Goal: Task Accomplishment & Management: Use online tool/utility

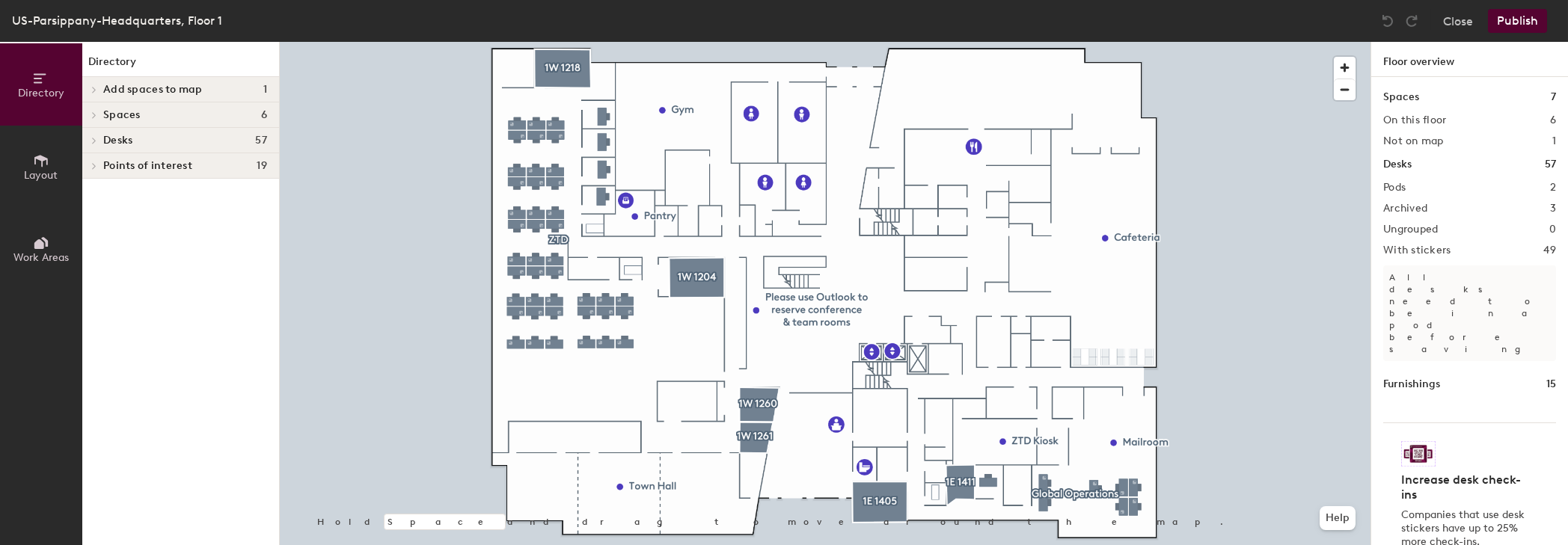
click at [625, 42] on div at bounding box center [825, 42] width 1091 height 0
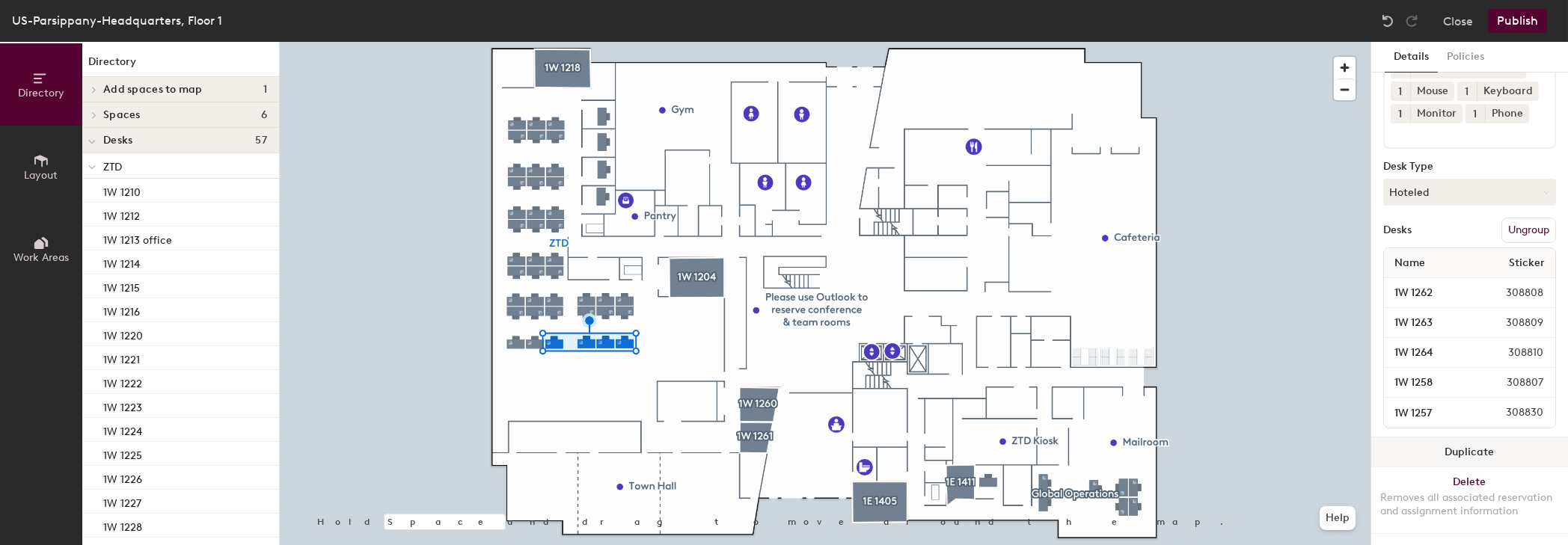
scroll to position [111, 0]
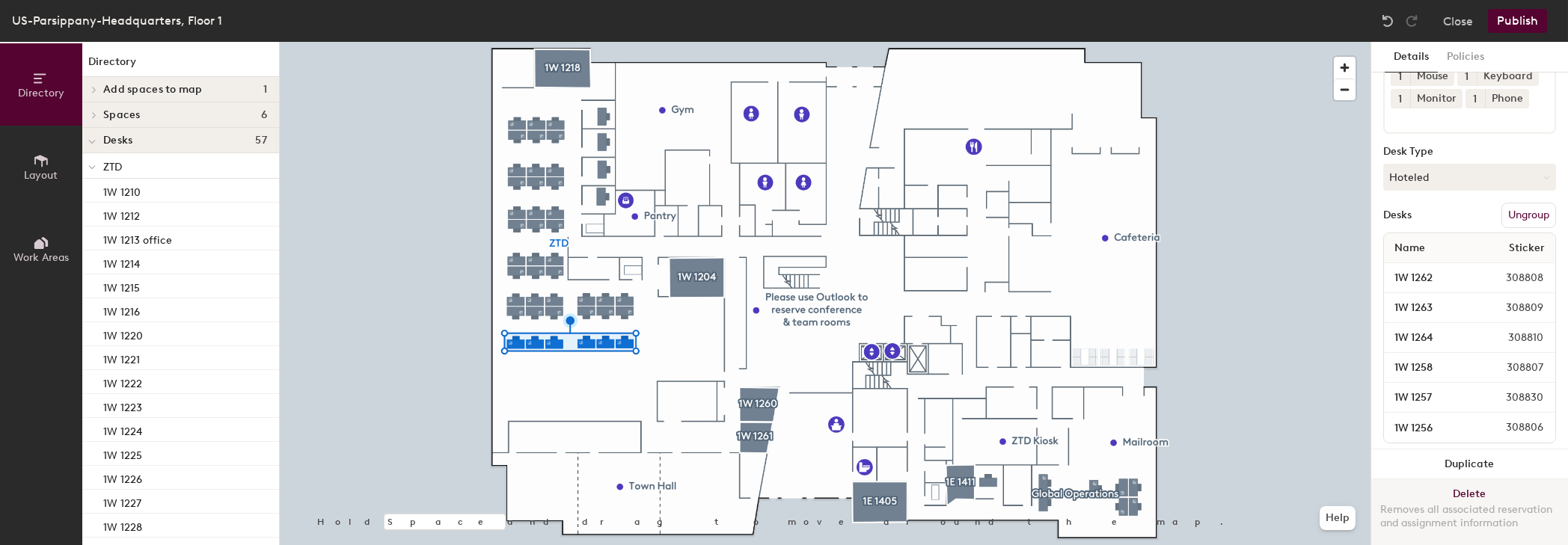
click at [1463, 482] on button "Delete Removes all associated reservation and assignment information" at bounding box center [1470, 512] width 197 height 66
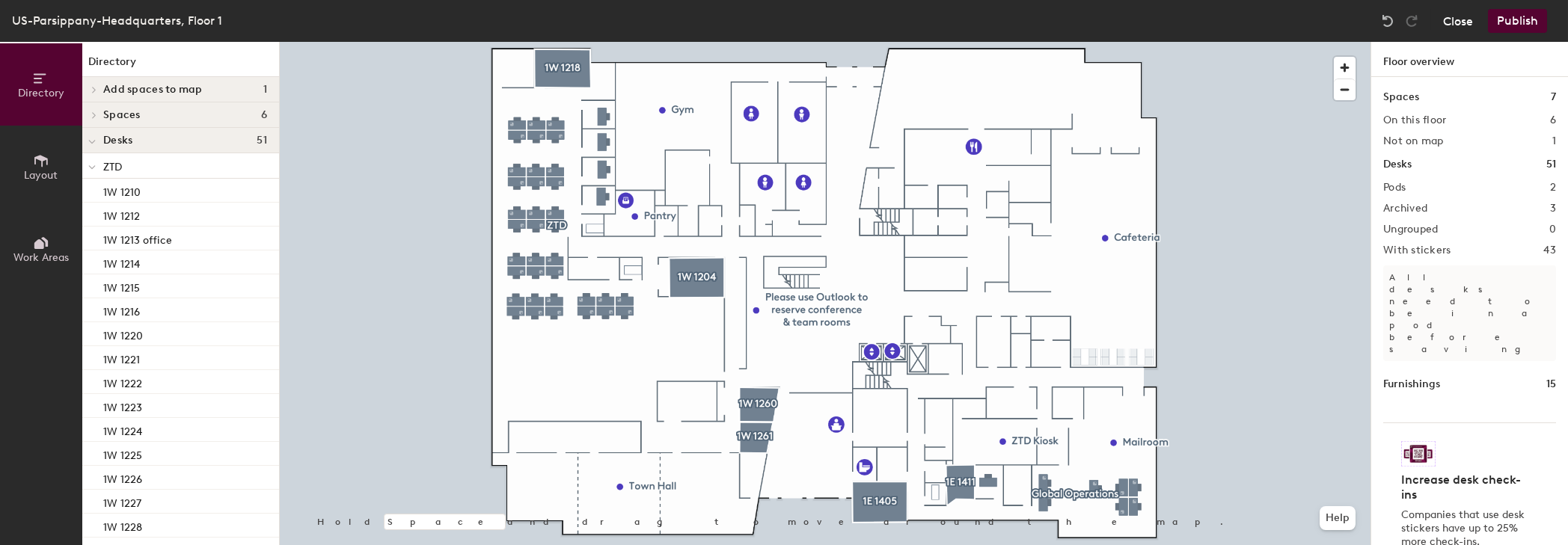
click at [1461, 18] on button "Close" at bounding box center [1459, 21] width 30 height 24
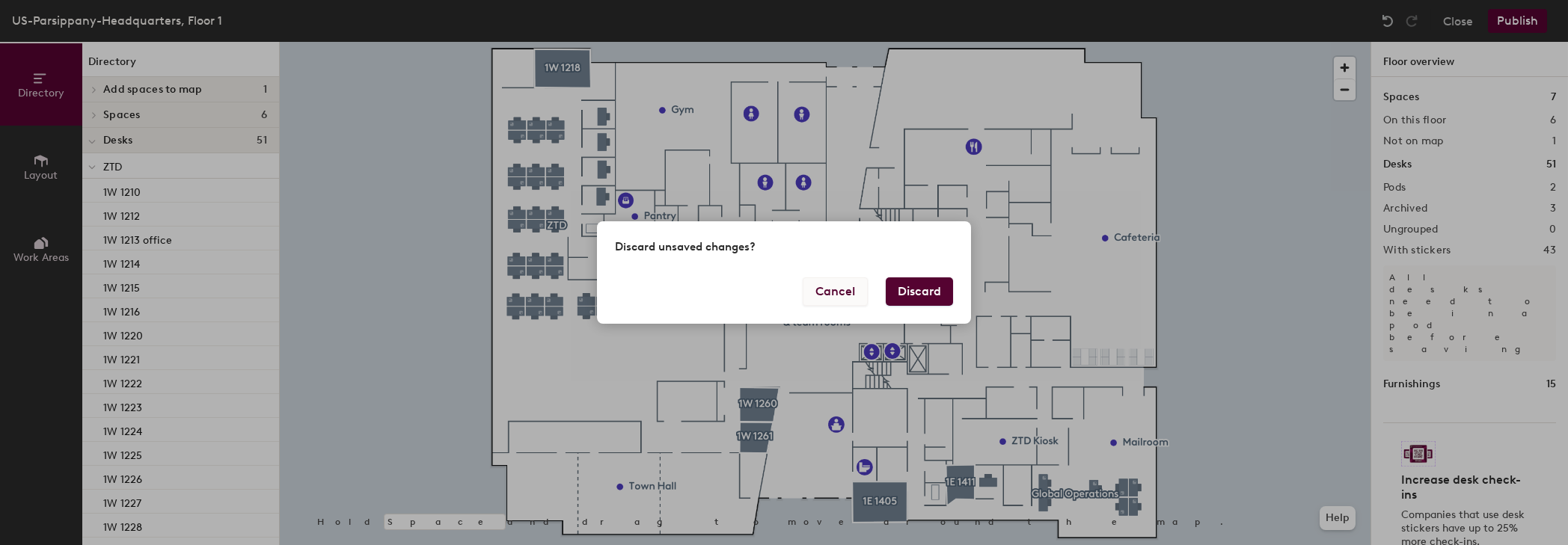
click at [842, 297] on button "Cancel" at bounding box center [835, 292] width 65 height 29
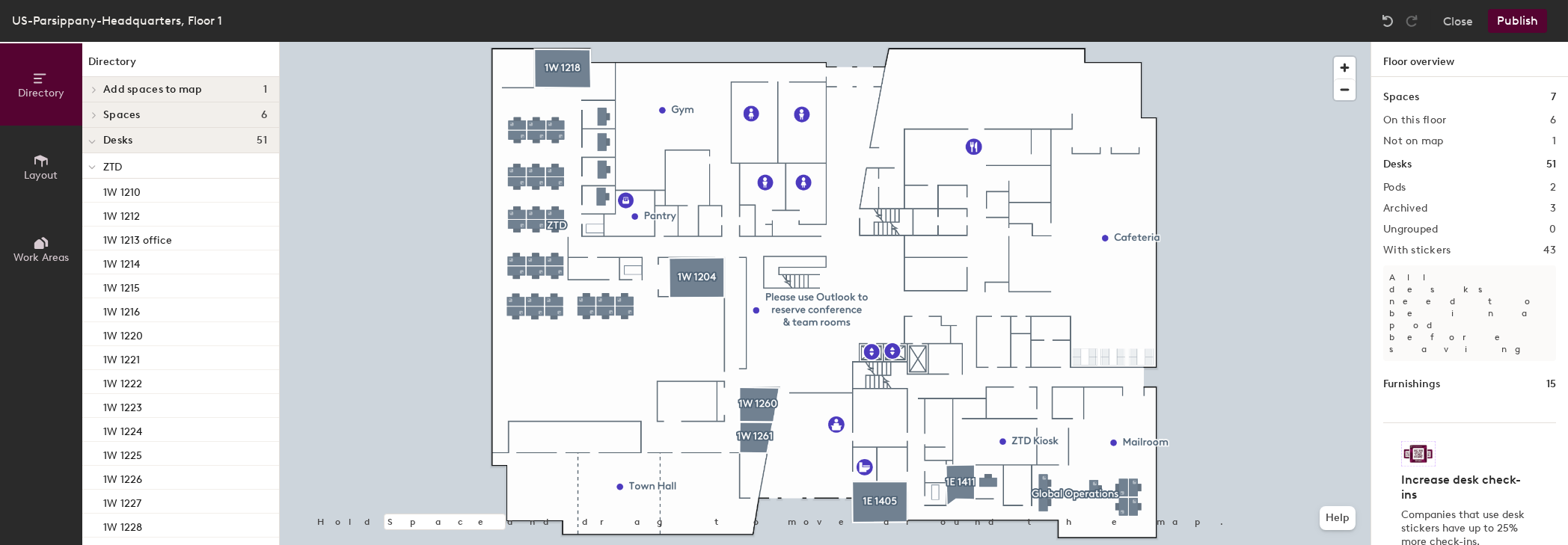
click at [1527, 24] on button "Publish" at bounding box center [1518, 21] width 59 height 24
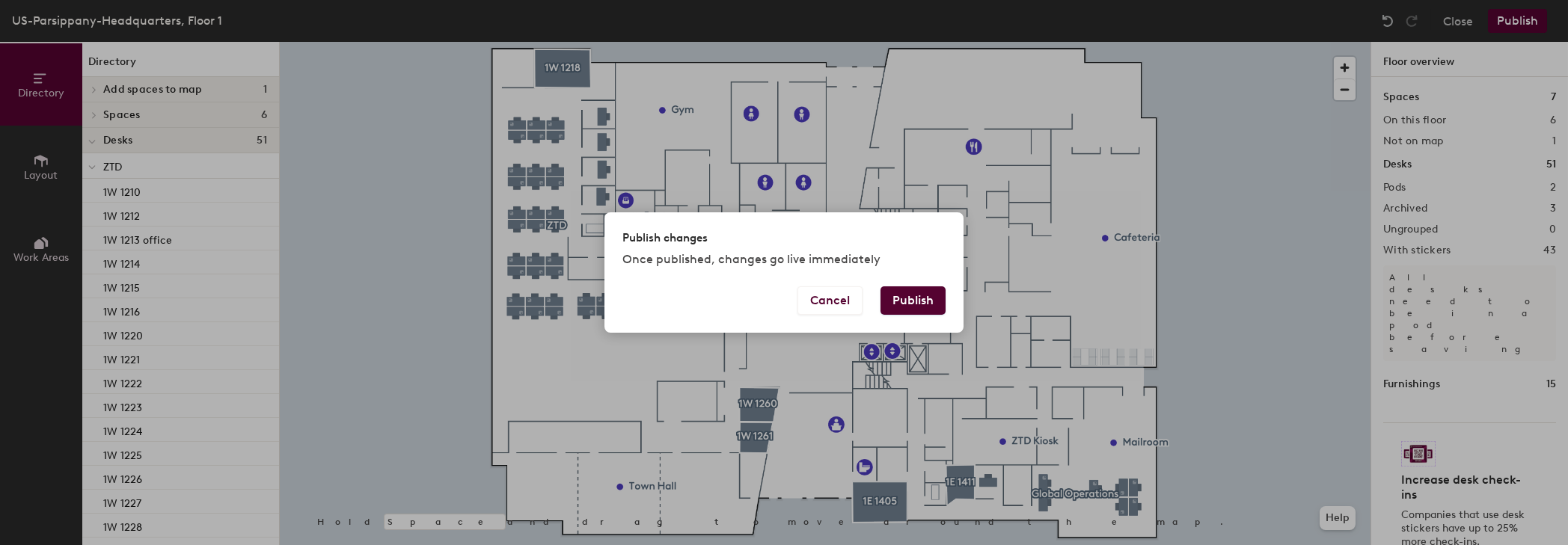
click at [901, 307] on button "Publish" at bounding box center [912, 300] width 65 height 29
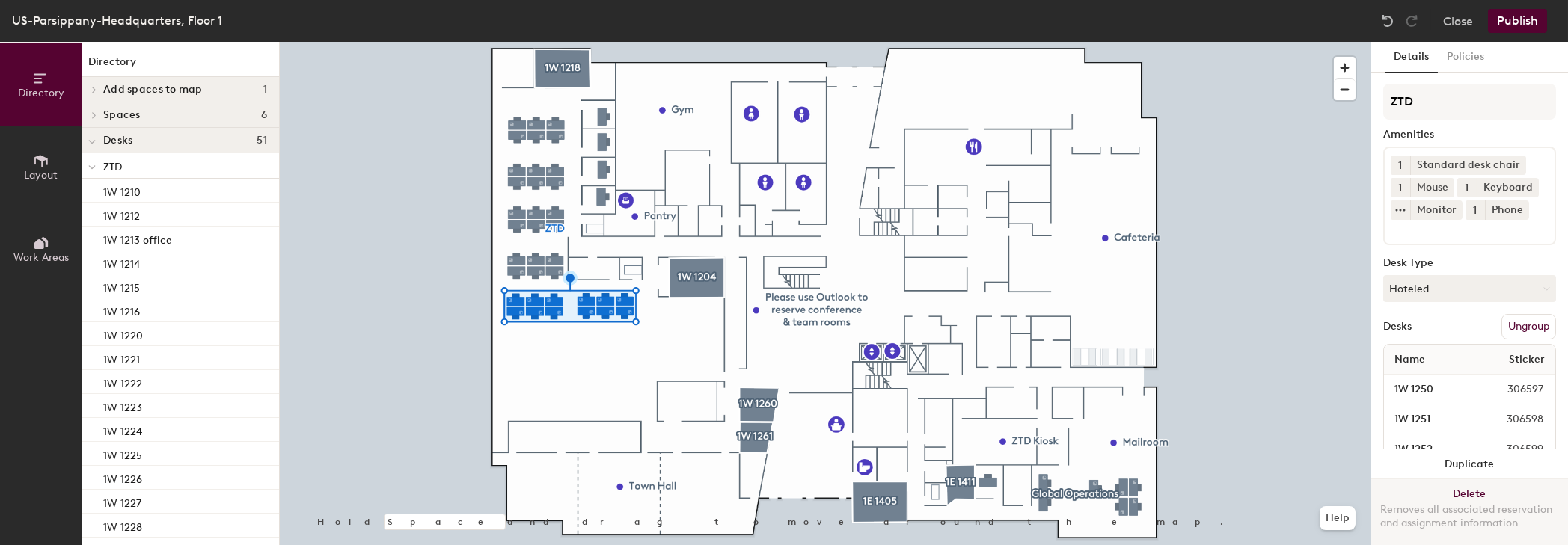
click at [1467, 482] on button "Delete Removes all associated reservation and assignment information" at bounding box center [1470, 512] width 197 height 66
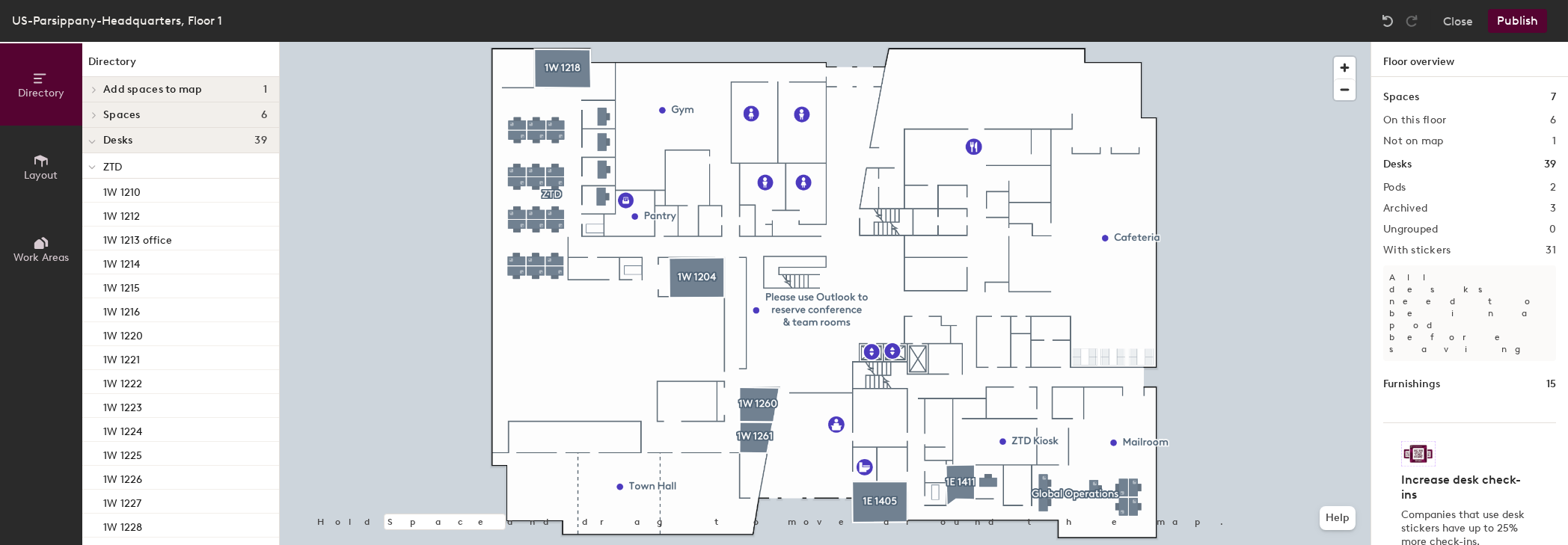
click at [1531, 22] on button "Publish" at bounding box center [1518, 21] width 59 height 24
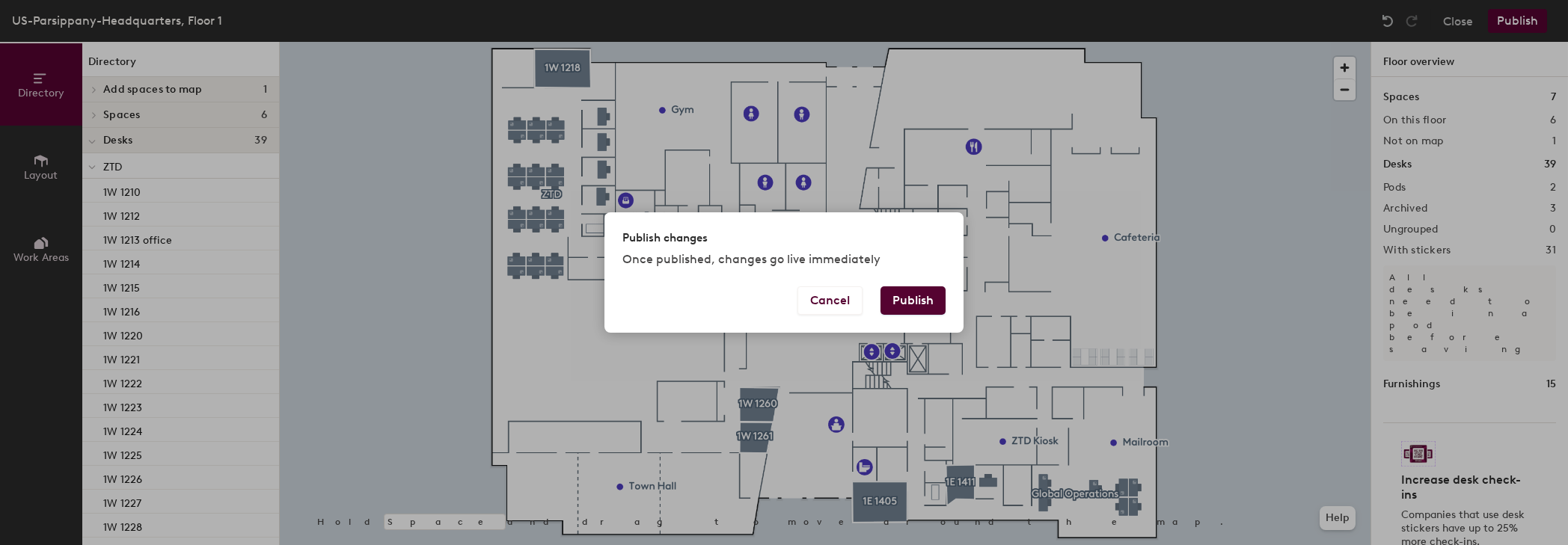
click at [913, 296] on button "Publish" at bounding box center [912, 300] width 65 height 29
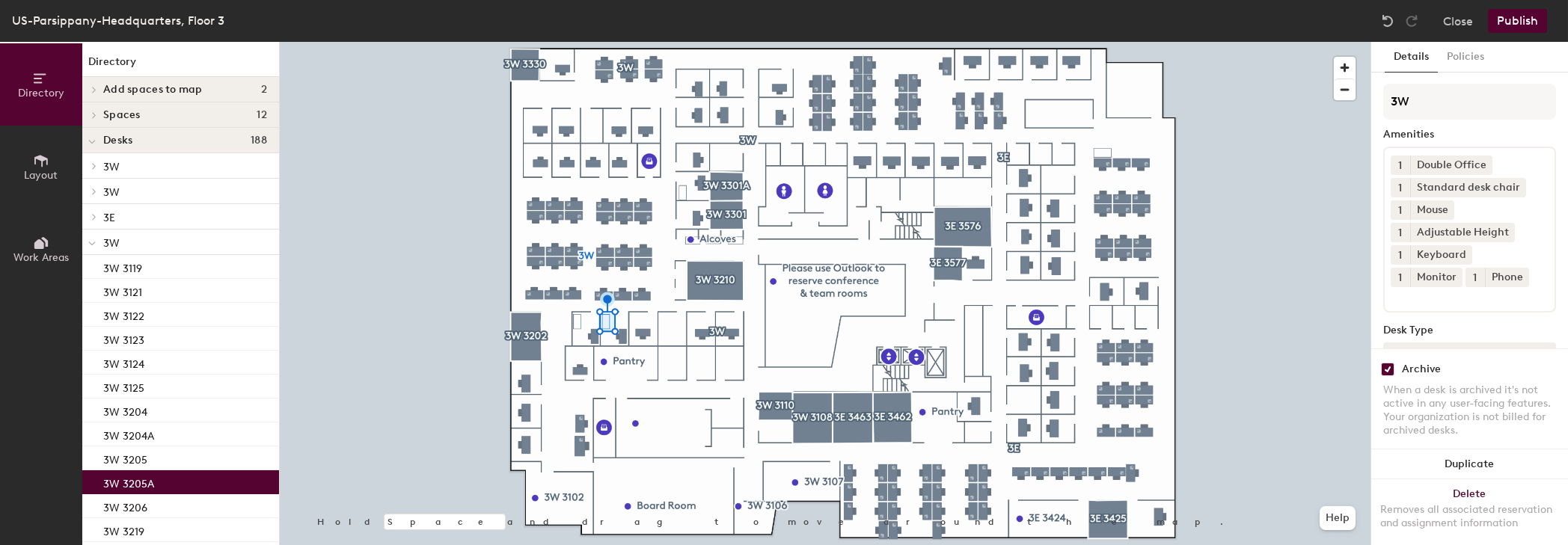
click at [1121, 42] on div at bounding box center [825, 42] width 1091 height 0
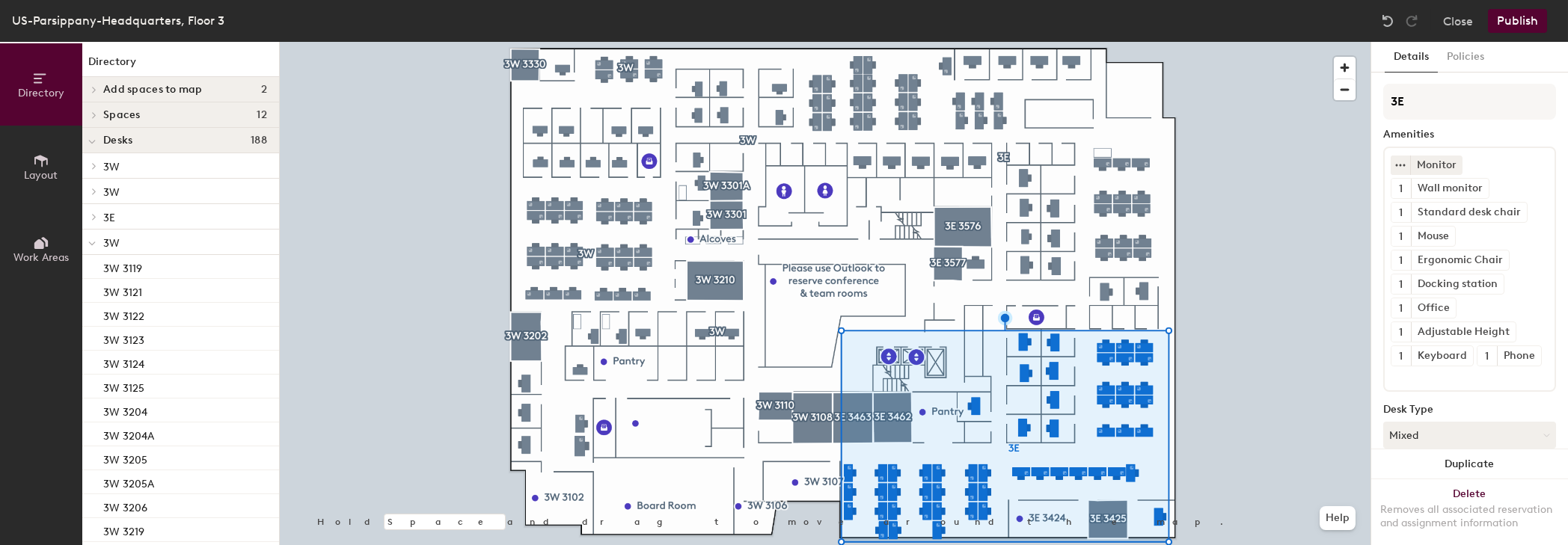
click at [1381, 372] on div "Details Policies 3E Amenities Monitor 1 Wall monitor 1 Standard desk chair 1 Mo…" at bounding box center [1470, 294] width 197 height 503
click at [1238, 42] on div at bounding box center [825, 42] width 1091 height 0
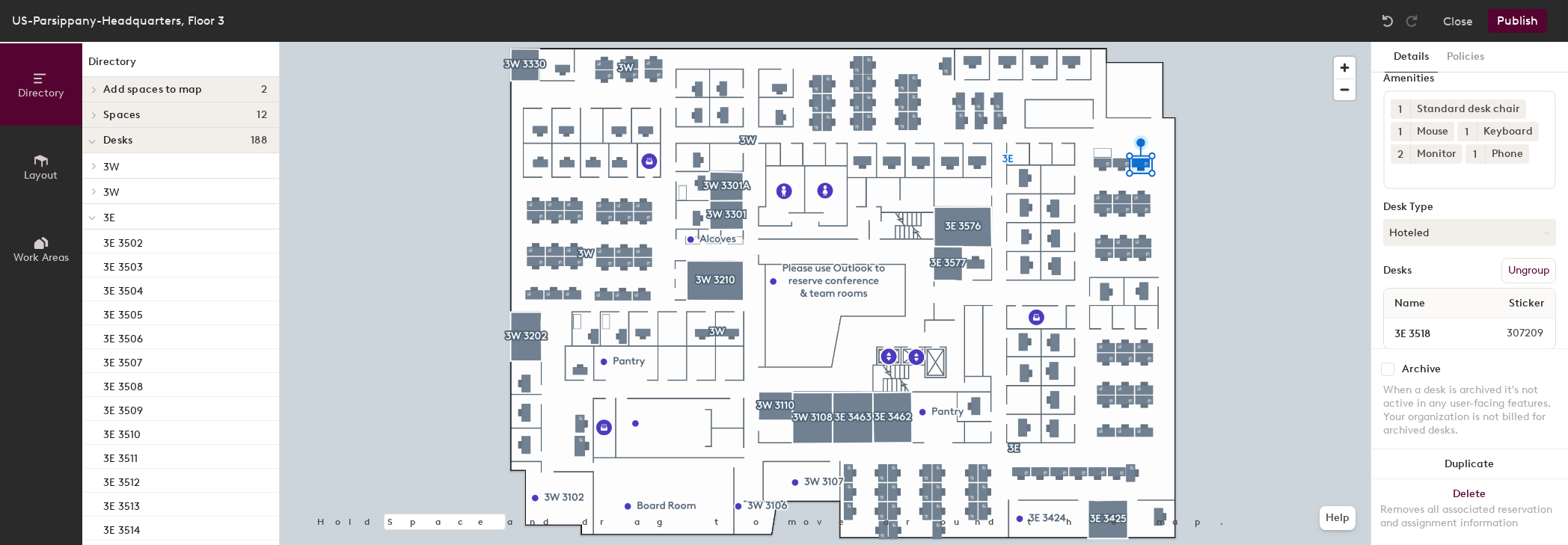
scroll to position [111, 0]
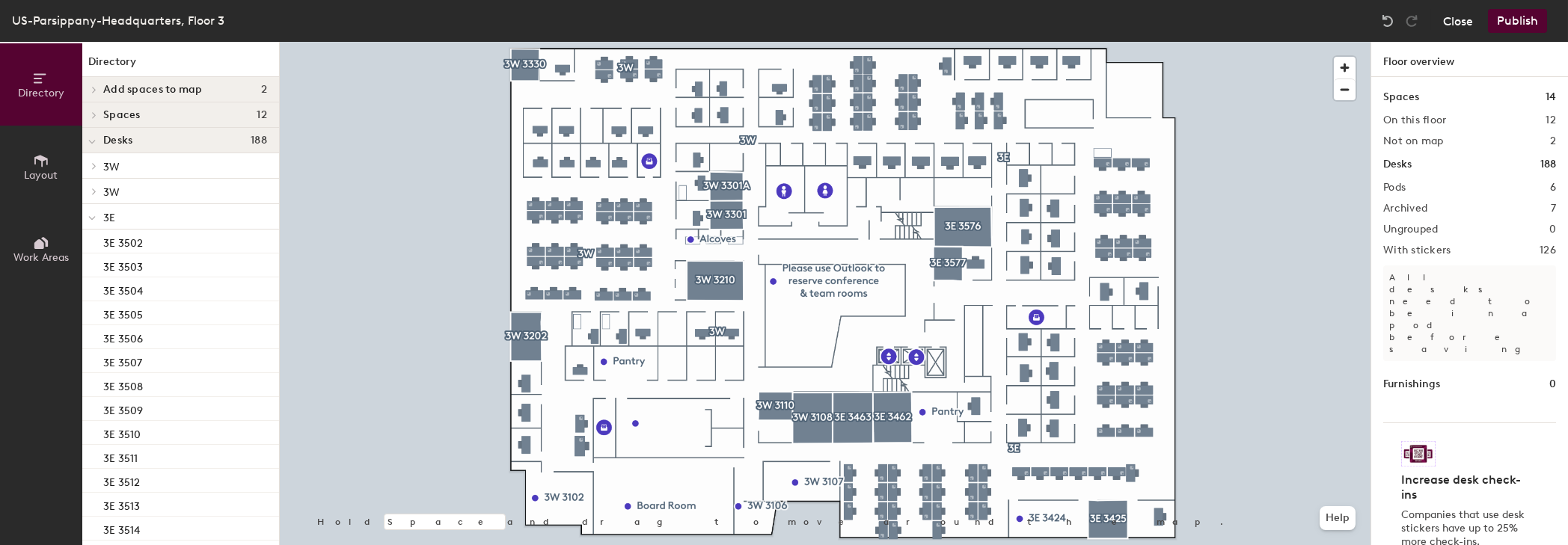
click at [1455, 19] on button "Close" at bounding box center [1459, 21] width 30 height 24
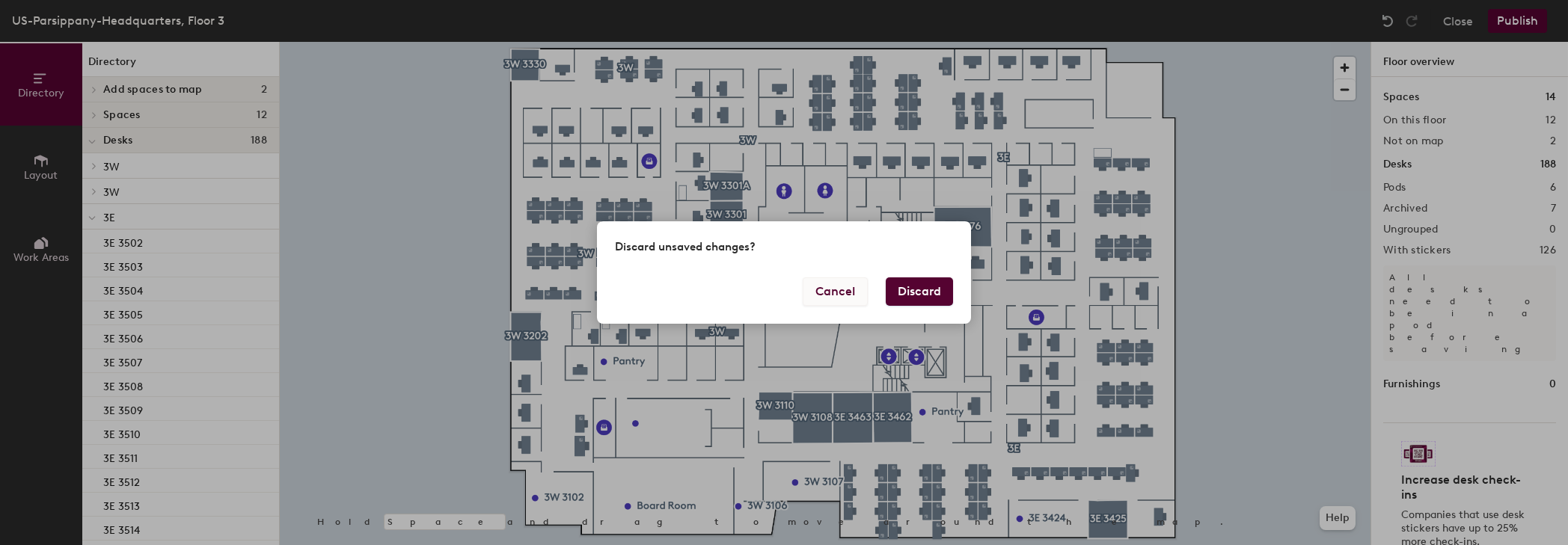
click at [859, 287] on button "Cancel" at bounding box center [835, 292] width 65 height 29
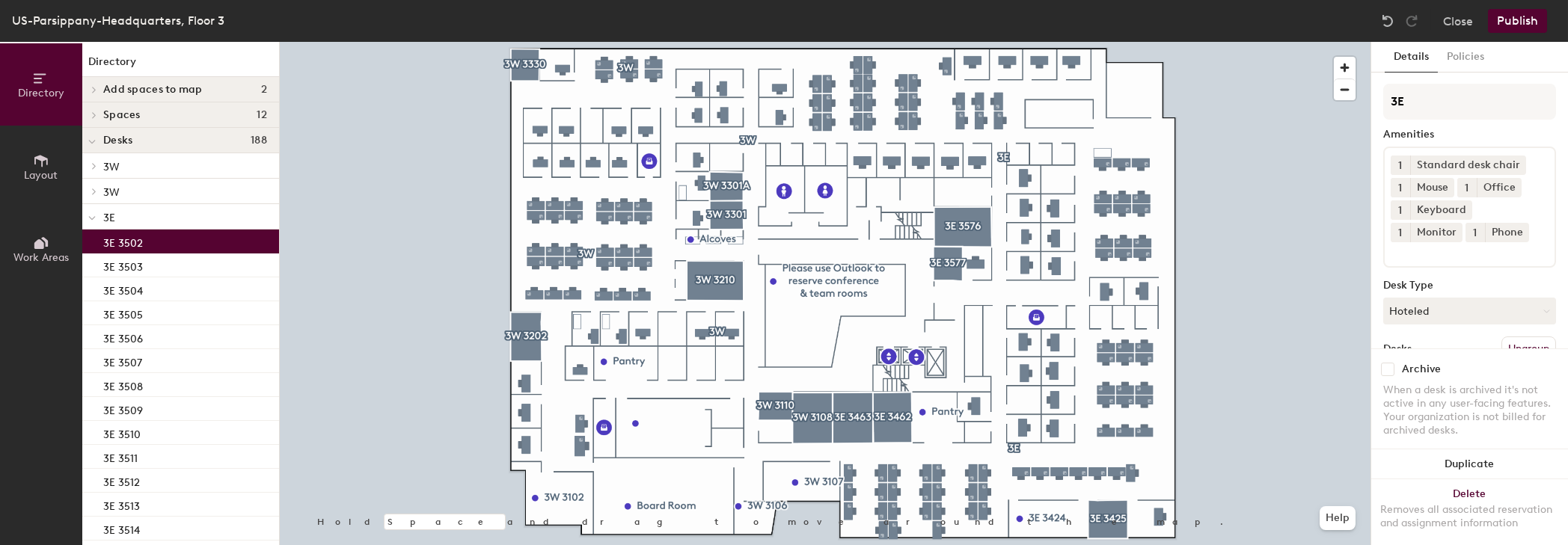
click at [137, 242] on p "3E 3502" at bounding box center [123, 241] width 40 height 17
click at [32, 161] on button "Layout" at bounding box center [41, 167] width 82 height 82
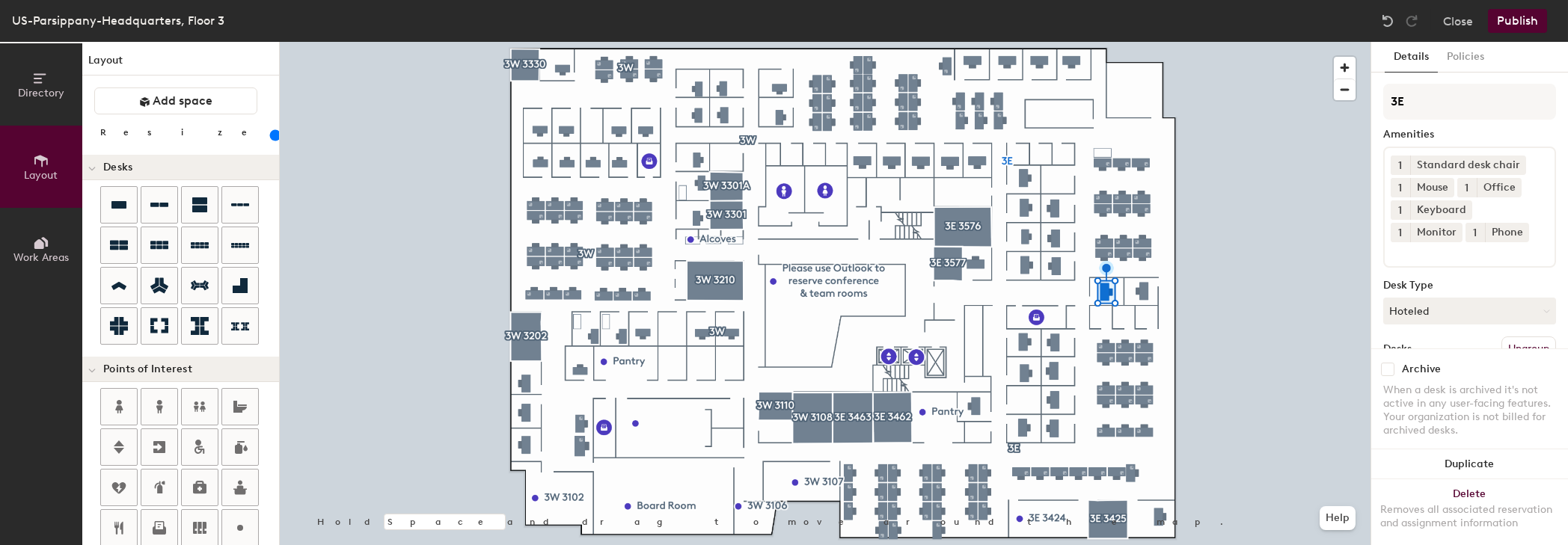
scroll to position [0, 0]
click at [42, 251] on span "Work Areas" at bounding box center [41, 257] width 56 height 13
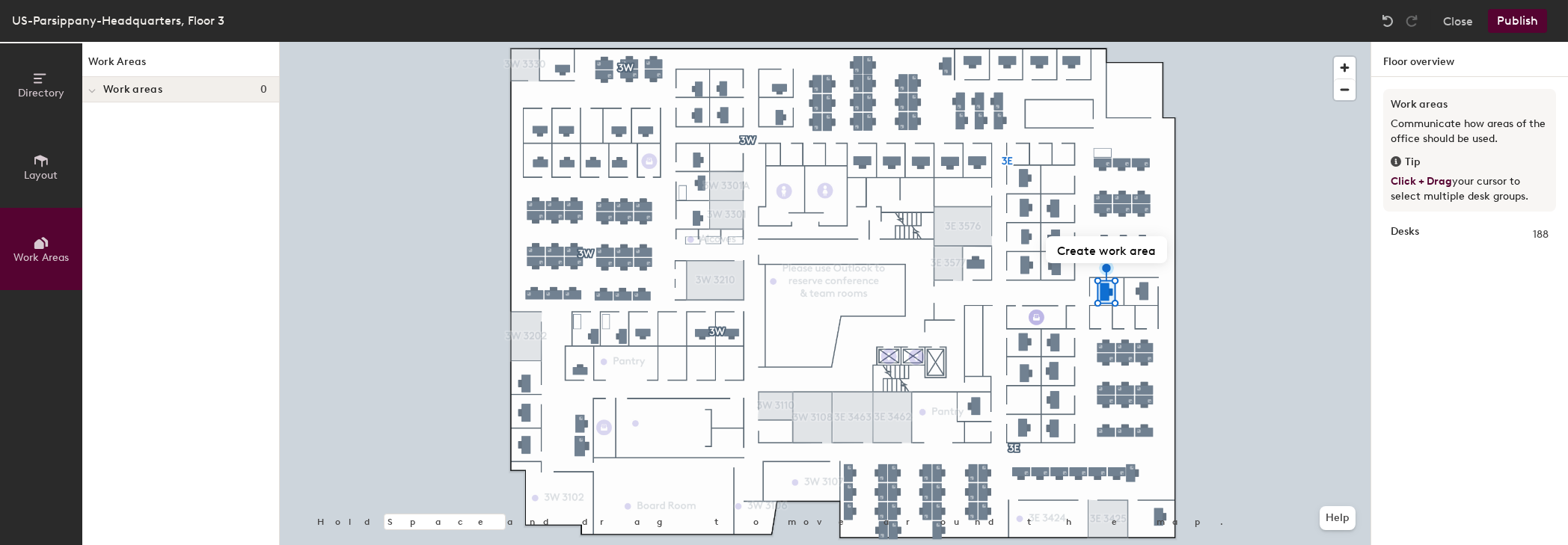
click at [108, 85] on span "Work areas" at bounding box center [133, 90] width 59 height 12
click at [92, 93] on icon at bounding box center [93, 89] width 6 height 8
click at [1459, 19] on button "Close" at bounding box center [1459, 21] width 30 height 24
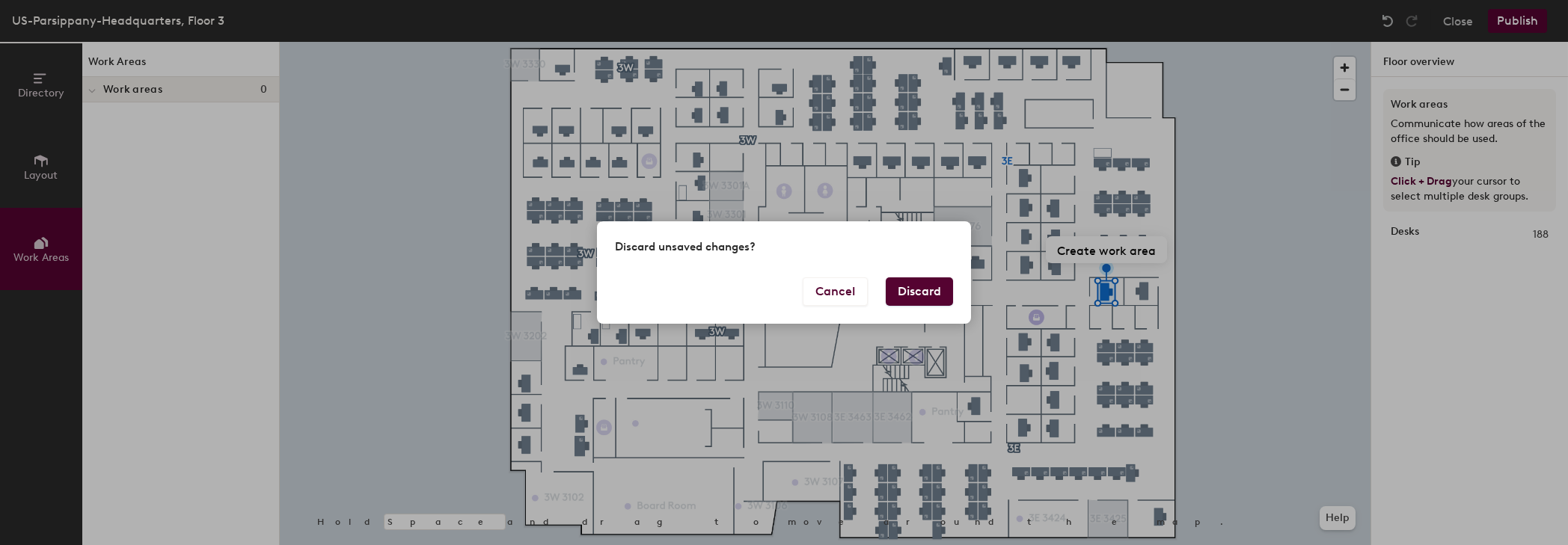
click at [917, 295] on button "Discard" at bounding box center [920, 292] width 67 height 29
